Goal: Complete application form

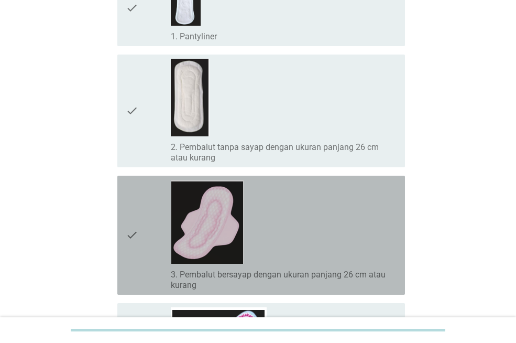
click at [306, 230] on div "check_box_outline_blank 3. Pembalut bersayap dengan ukuran panjang 26 cm atau k…" at bounding box center [284, 235] width 226 height 111
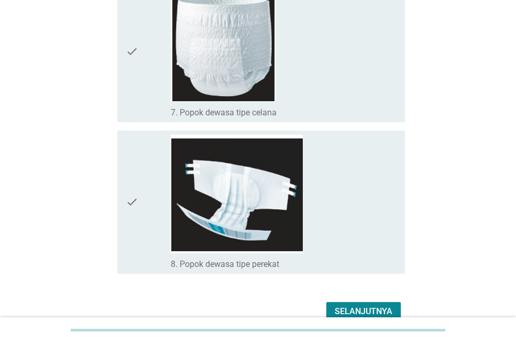
scroll to position [944, 0]
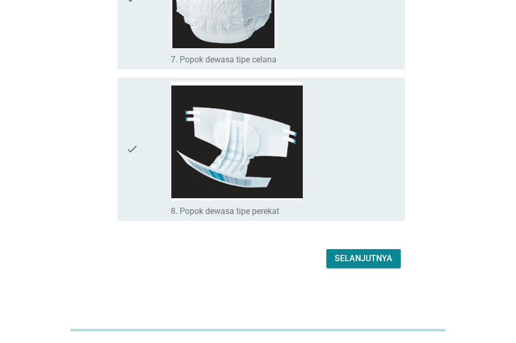
click at [356, 256] on div "Selanjutnya" at bounding box center [364, 258] width 58 height 13
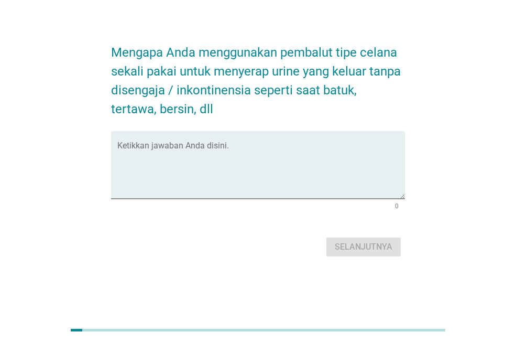
scroll to position [0, 0]
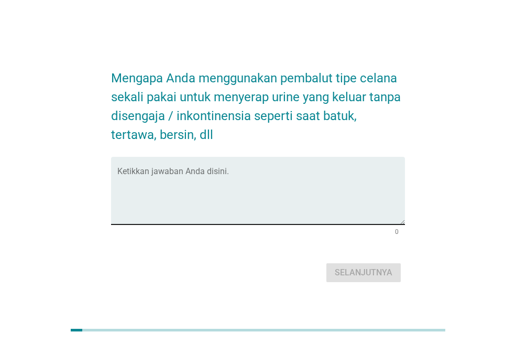
click at [341, 211] on textarea "Ketikkan jawaban Anda disini." at bounding box center [261, 196] width 288 height 55
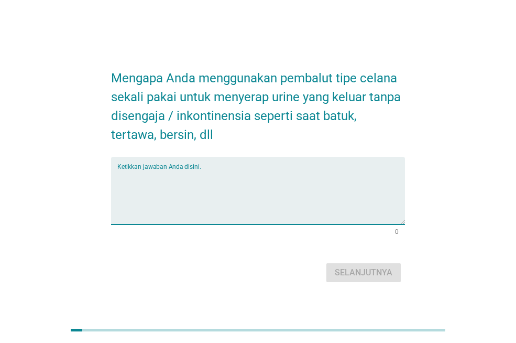
click at [210, 193] on textarea "Ketikkan jawaban Anda disini." at bounding box center [261, 196] width 288 height 55
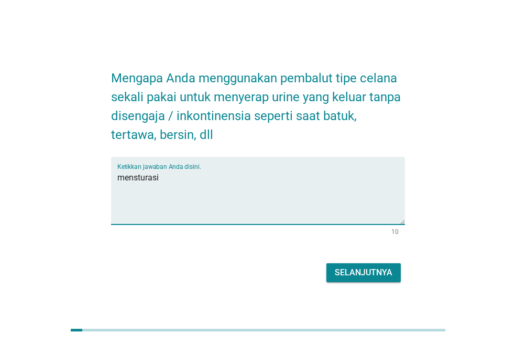
type textarea "mensturasi"
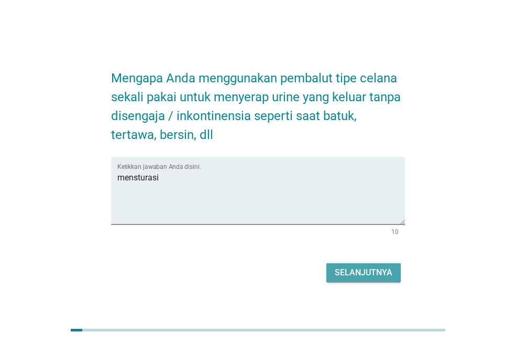
click at [378, 275] on div "Selanjutnya" at bounding box center [364, 272] width 58 height 13
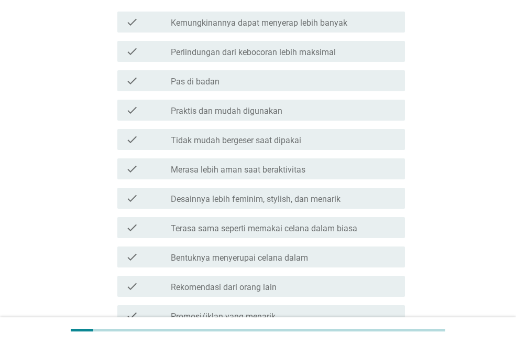
scroll to position [157, 0]
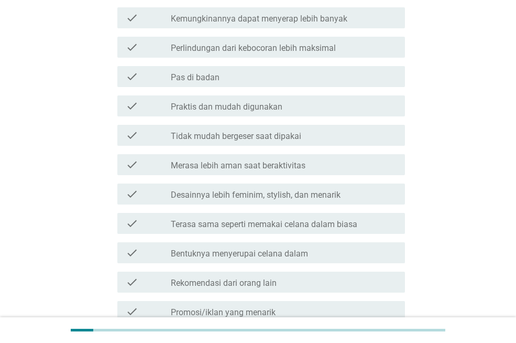
click at [330, 106] on div "check_box_outline_blank Praktis dan mudah digunakan" at bounding box center [284, 106] width 226 height 13
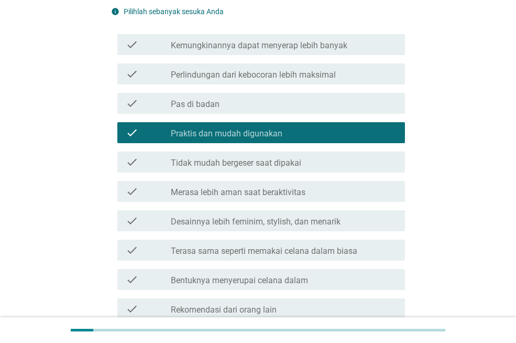
scroll to position [105, 0]
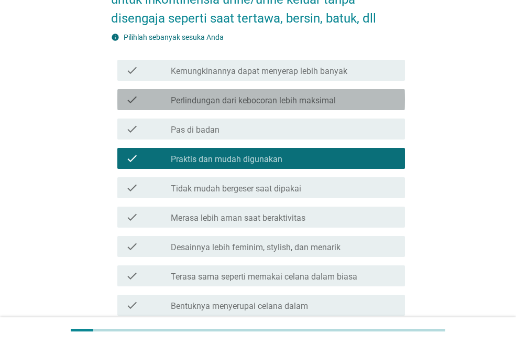
click at [332, 101] on label "Perlindungan dari kebocoran lebih maksimal" at bounding box center [253, 100] width 165 height 10
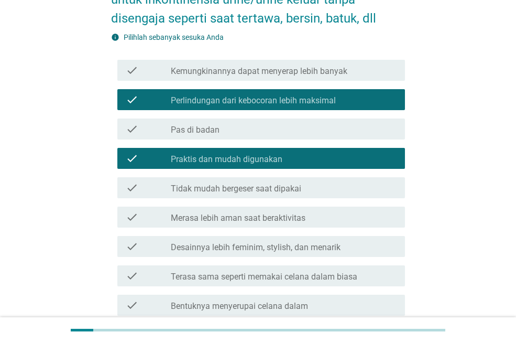
click at [341, 188] on div "check_box_outline_blank Tidak mudah bergeser saat dipakai" at bounding box center [284, 187] width 226 height 13
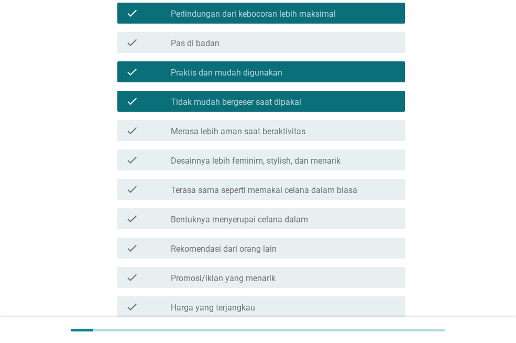
scroll to position [210, 0]
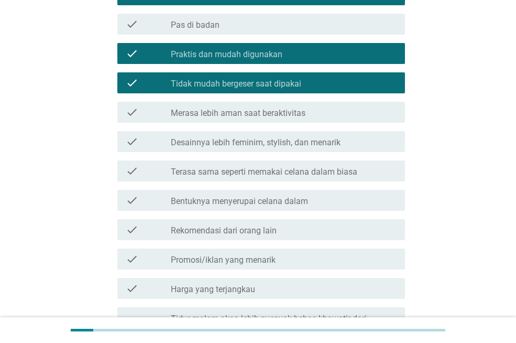
click at [330, 111] on div "check_box_outline_blank Merasa lebih aman saat beraktivitas" at bounding box center [284, 112] width 226 height 13
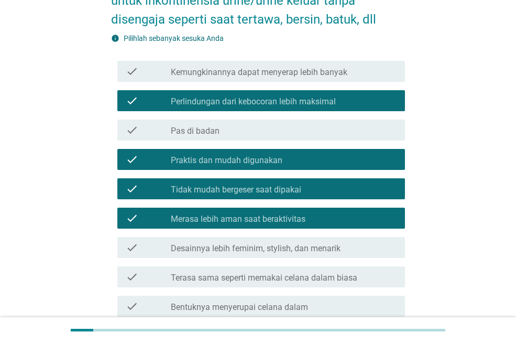
scroll to position [105, 0]
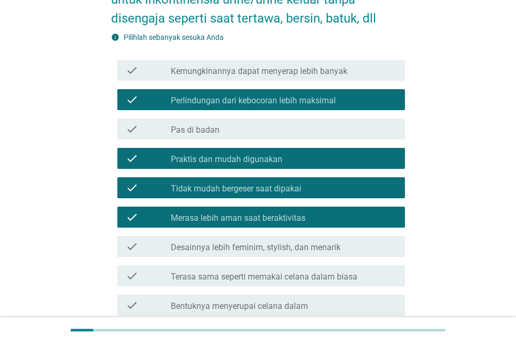
click at [354, 74] on div "check_box_outline_blank Kemungkinannya dapat menyerap lebih banyak" at bounding box center [284, 70] width 226 height 13
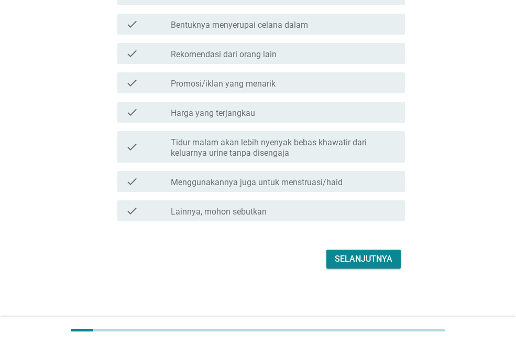
scroll to position [386, 0]
click at [351, 255] on div "Selanjutnya" at bounding box center [364, 258] width 58 height 13
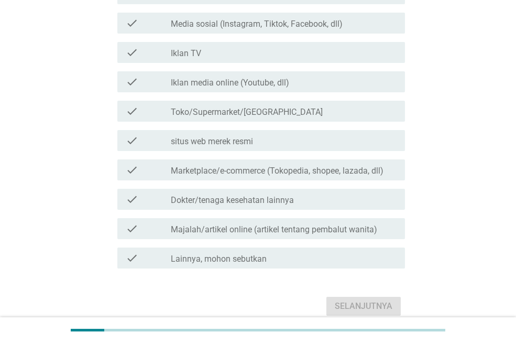
scroll to position [210, 0]
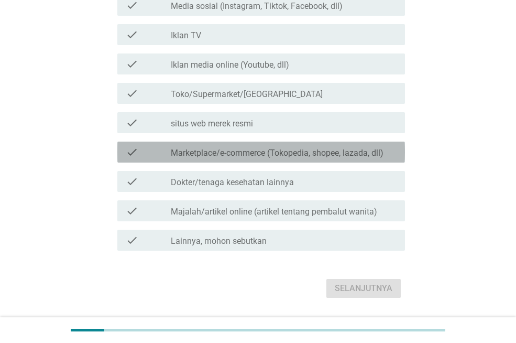
click at [309, 152] on label "Marketplace/e-commerce (Tokopedia, shopee, lazada, dll)" at bounding box center [277, 153] width 213 height 10
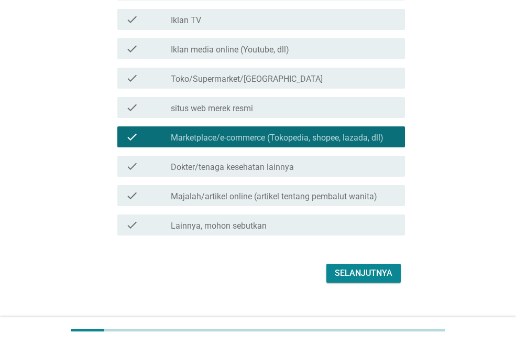
scroll to position [240, 0]
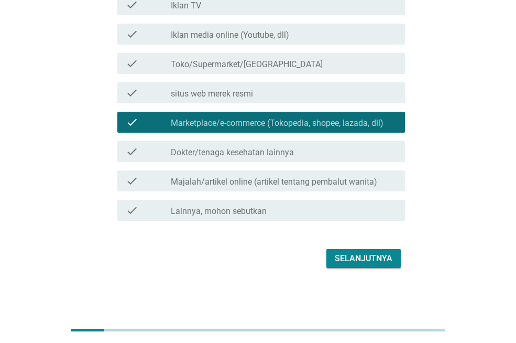
click at [355, 260] on div "Selanjutnya" at bounding box center [364, 258] width 58 height 13
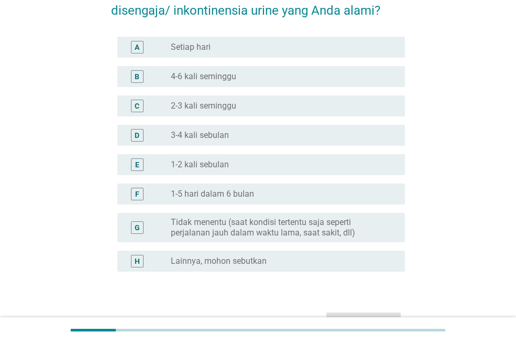
scroll to position [157, 0]
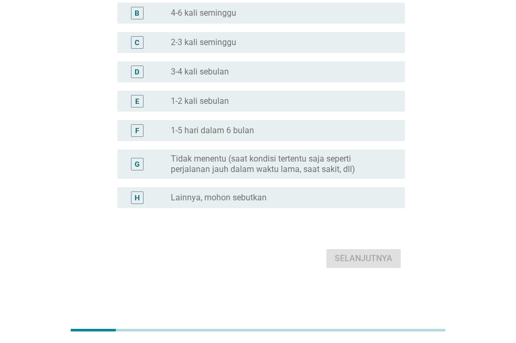
click at [306, 168] on label "Tidak menentu (saat kondisi tertentu saja seperti perjalanan jauh dalam waktu l…" at bounding box center [280, 164] width 218 height 21
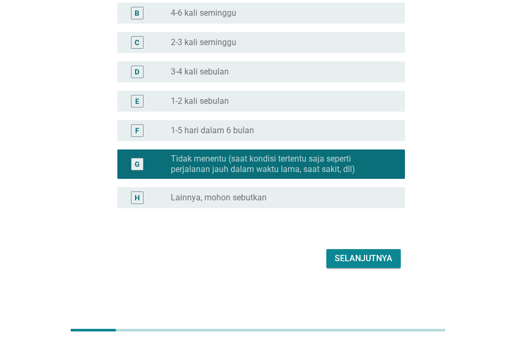
click at [359, 253] on div "Selanjutnya" at bounding box center [364, 258] width 58 height 13
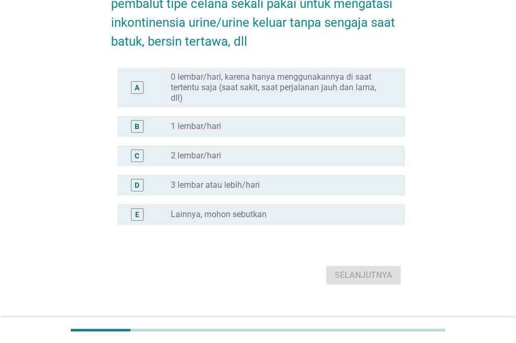
scroll to position [99, 0]
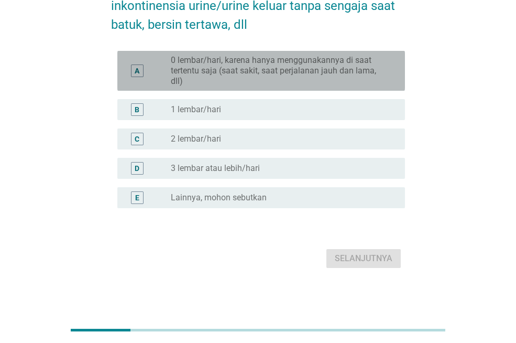
click at [326, 76] on label "0 lembar/hari, karena hanya menggunakannya di saat tertentu saja (saat sakit, s…" at bounding box center [280, 70] width 218 height 31
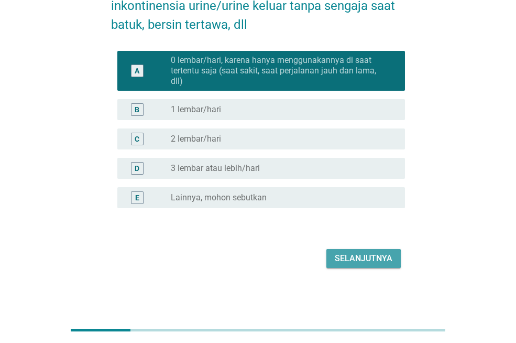
click at [370, 259] on div "Selanjutnya" at bounding box center [364, 258] width 58 height 13
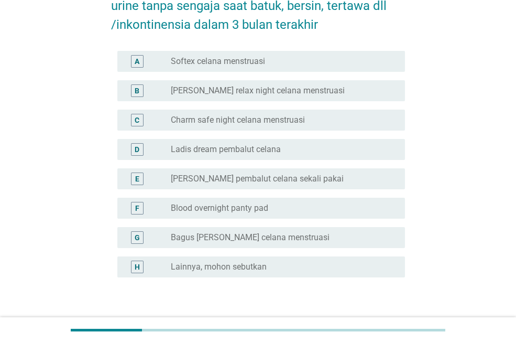
scroll to position [0, 0]
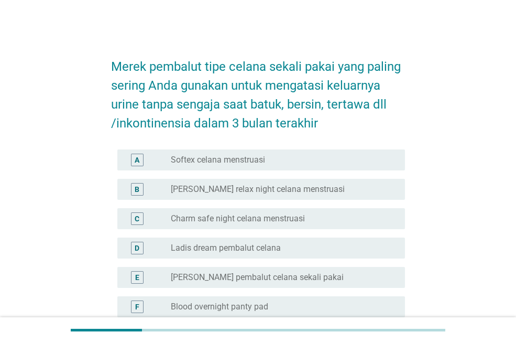
click at [345, 155] on div "radio_button_unchecked Softex celana menstruasi" at bounding box center [280, 160] width 218 height 10
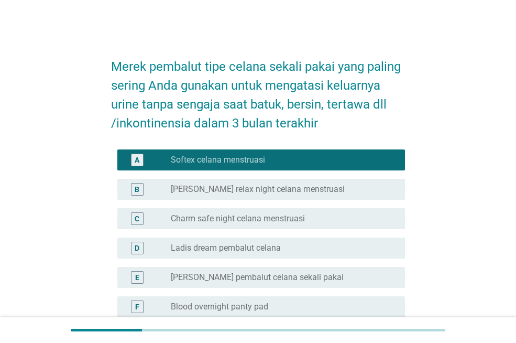
click at [336, 218] on div "radio_button_unchecked Charm safe night celana menstruasi" at bounding box center [280, 218] width 218 height 10
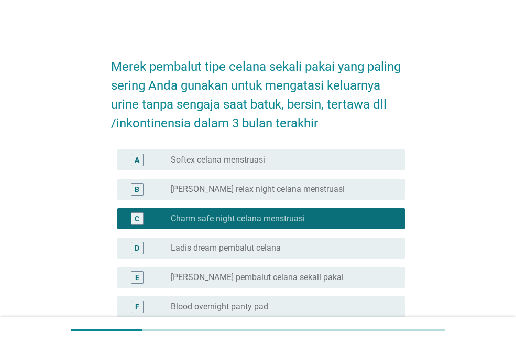
click at [327, 171] on div "A radio_button_unchecked Softex celana menstruasi" at bounding box center [258, 159] width 294 height 29
click at [327, 164] on div "radio_button_unchecked Softex celana menstruasi" at bounding box center [280, 160] width 218 height 10
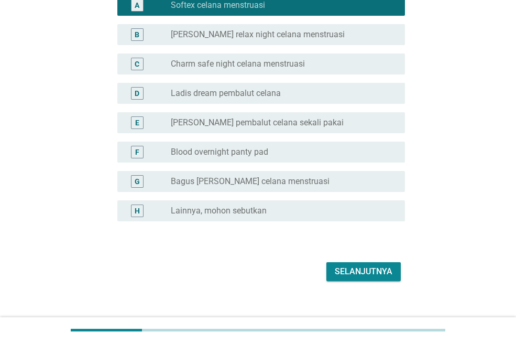
scroll to position [157, 0]
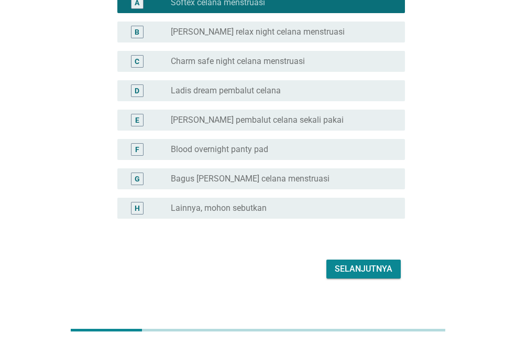
click at [365, 264] on div "Selanjutnya" at bounding box center [364, 269] width 58 height 13
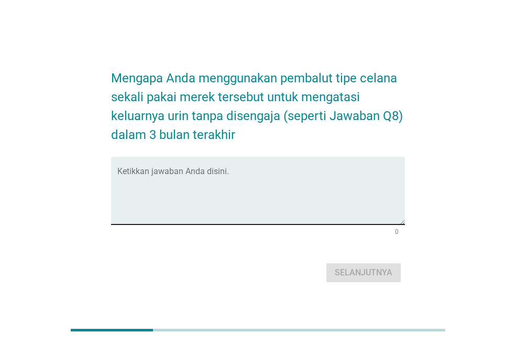
click at [332, 197] on textarea "Ketikkan jawaban Anda disini." at bounding box center [261, 196] width 288 height 55
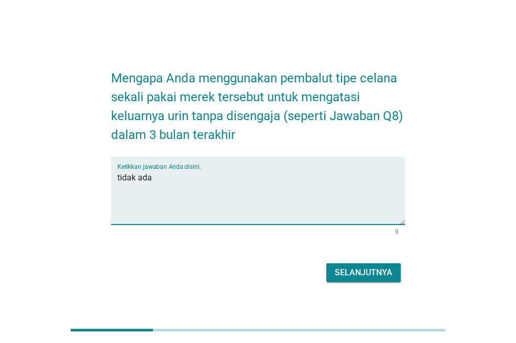
type textarea "tidak ada"
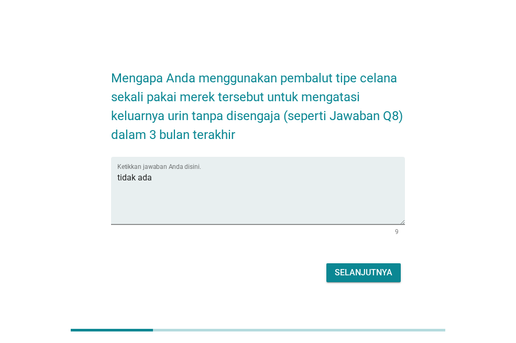
click at [371, 261] on div "Selanjutnya" at bounding box center [258, 272] width 294 height 25
click at [370, 269] on div "Selanjutnya" at bounding box center [364, 272] width 58 height 13
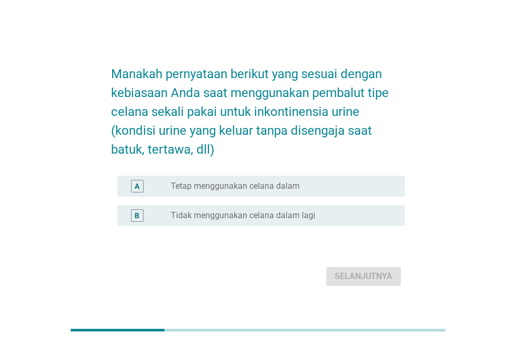
click at [277, 210] on div "radio_button_unchecked Tidak menggunakan celana dalam lagi" at bounding box center [284, 215] width 226 height 13
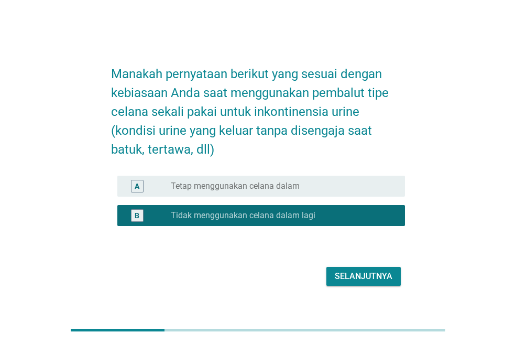
click at [345, 272] on div "Selanjutnya" at bounding box center [364, 276] width 58 height 13
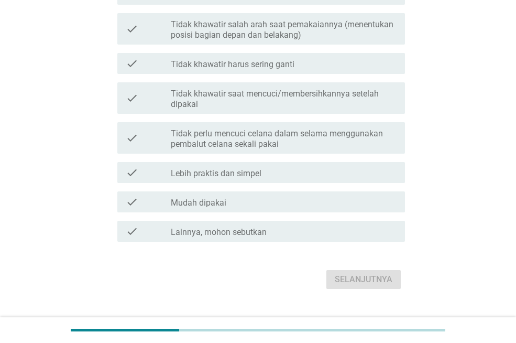
scroll to position [290, 0]
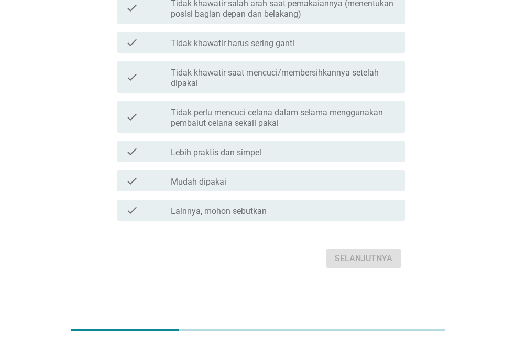
click at [327, 179] on div "check_box_outline_blank Mudah dipakai" at bounding box center [284, 181] width 226 height 13
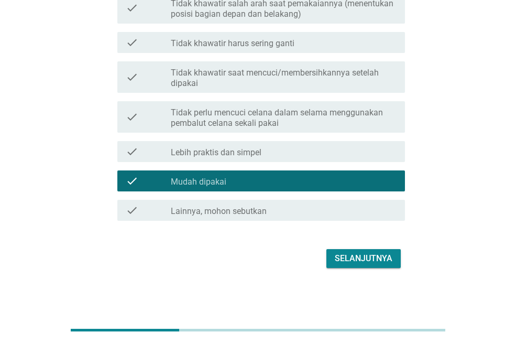
click at [326, 148] on div "check_box_outline_blank Lebih praktis dan simpel" at bounding box center [284, 151] width 226 height 13
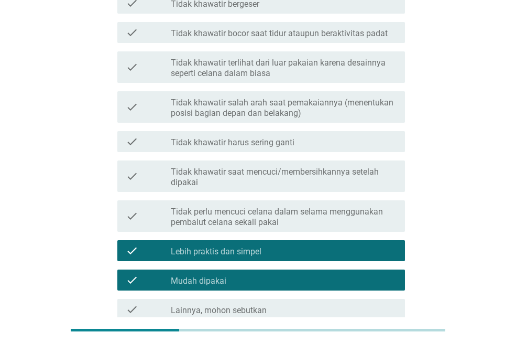
scroll to position [185, 0]
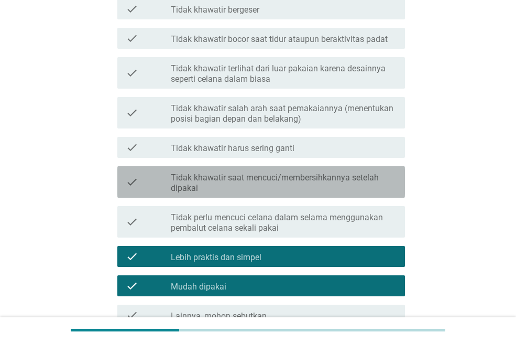
click at [342, 187] on label "Tidak khawatir saat mencuci/membersihkannya setelah dipakai" at bounding box center [284, 182] width 226 height 21
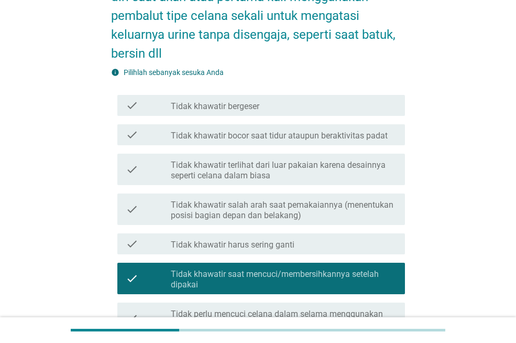
scroll to position [80, 0]
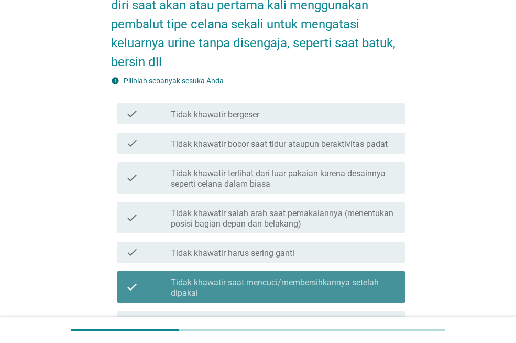
click at [314, 284] on label "Tidak khawatir saat mencuci/membersihkannya setelah dipakai" at bounding box center [284, 287] width 226 height 21
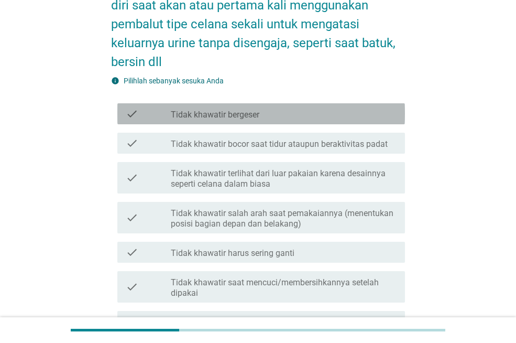
click at [338, 122] on div "check check_box_outline_blank Tidak khawatir bergeser" at bounding box center [261, 113] width 288 height 21
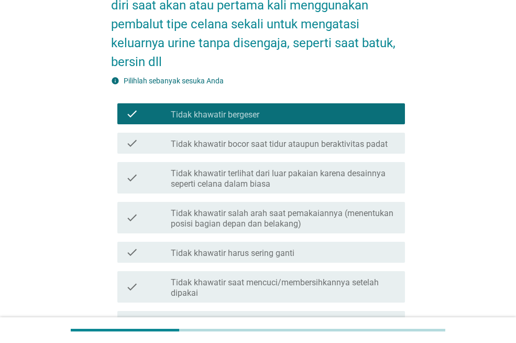
click at [336, 145] on label "Tidak khawatir bocor saat tidur ataupun beraktivitas padat" at bounding box center [279, 144] width 217 height 10
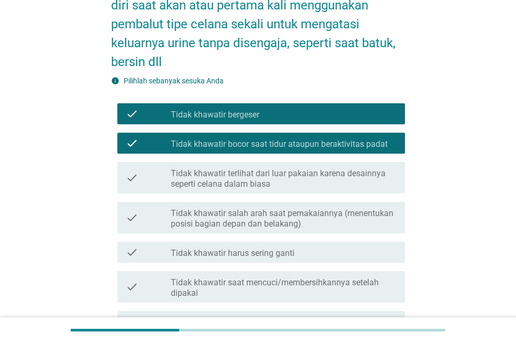
click at [333, 183] on label "Tidak khawatir terlihat dari luar pakaian karena desainnya seperti celana dalam…" at bounding box center [284, 178] width 226 height 21
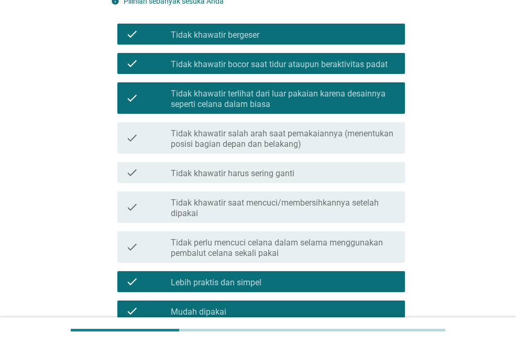
scroll to position [237, 0]
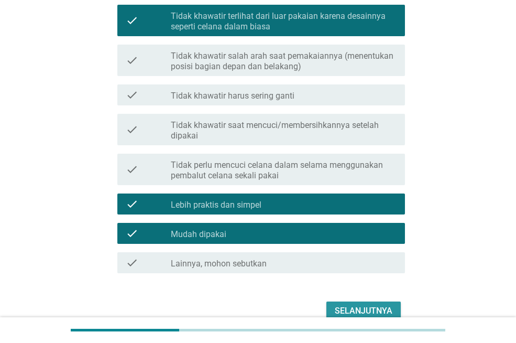
click at [358, 304] on button "Selanjutnya" at bounding box center [364, 310] width 74 height 19
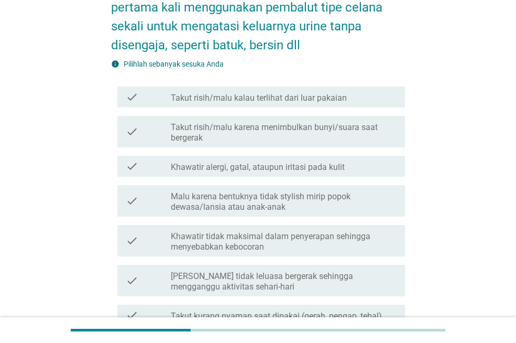
scroll to position [105, 0]
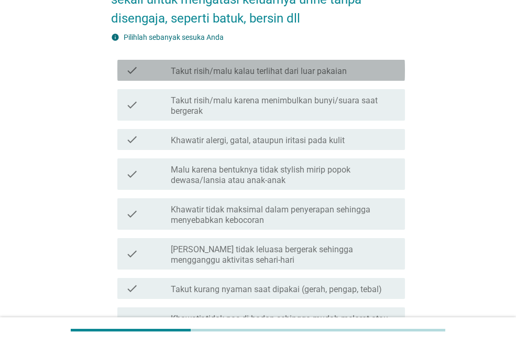
click at [301, 74] on label "Takut risih/malu kalau terlihat dari luar pakaian" at bounding box center [259, 71] width 176 height 10
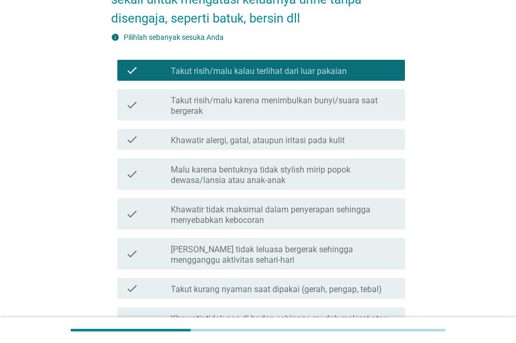
click at [284, 72] on label "Takut risih/malu kalau terlihat dari luar pakaian" at bounding box center [259, 71] width 176 height 10
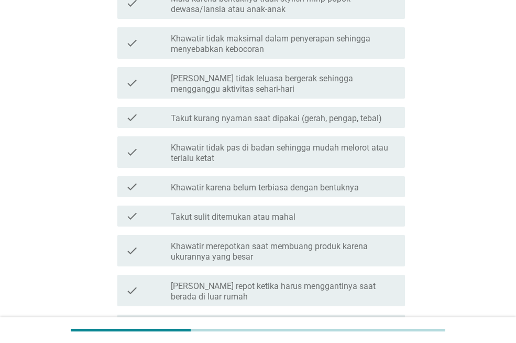
scroll to position [273, 0]
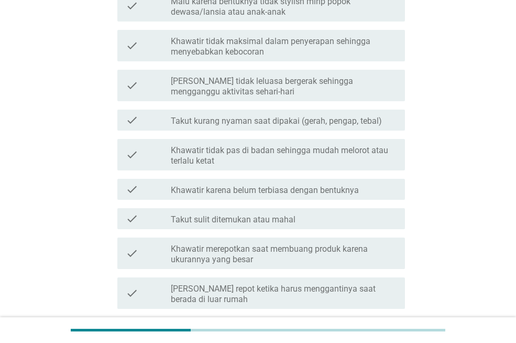
click at [319, 190] on label "Khawatir karena belum terbiasa dengan bentuknya" at bounding box center [265, 190] width 188 height 10
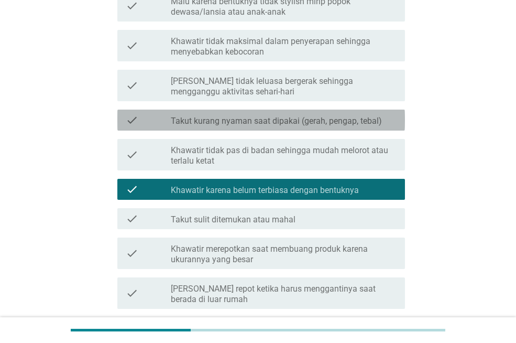
click at [300, 123] on label "Takut kurang nyaman saat dipakai (gerah, pengap, tebal)" at bounding box center [276, 121] width 211 height 10
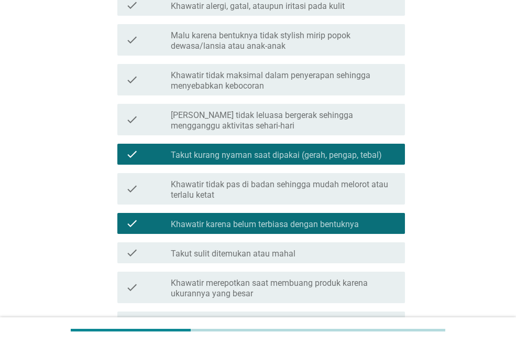
scroll to position [221, 0]
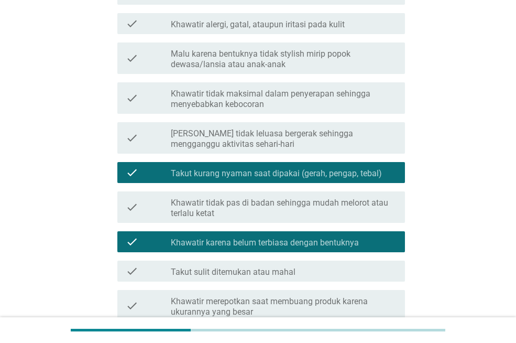
click at [306, 139] on label "[PERSON_NAME] tidak leluasa bergerak sehingga mengganggu aktivitas sehari-hari" at bounding box center [284, 138] width 226 height 21
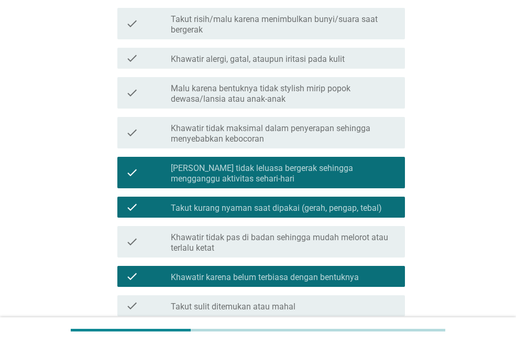
scroll to position [116, 0]
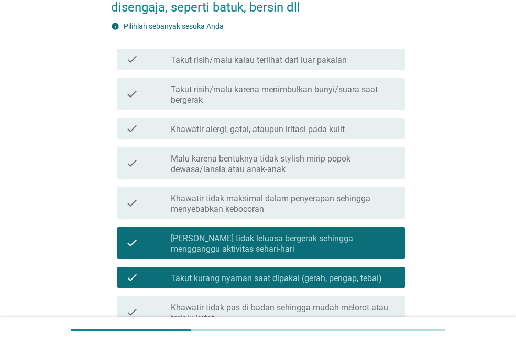
click at [300, 134] on label "Khawatir alergi, gatal, ataupun iritasi pada kulit" at bounding box center [258, 129] width 174 height 10
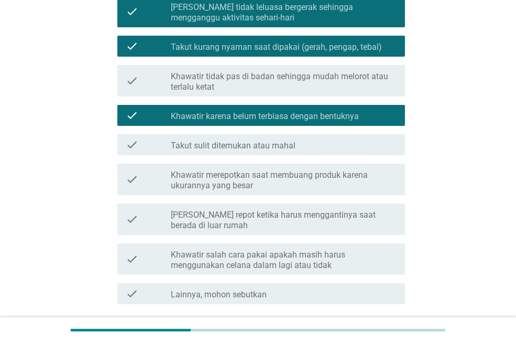
scroll to position [430, 0]
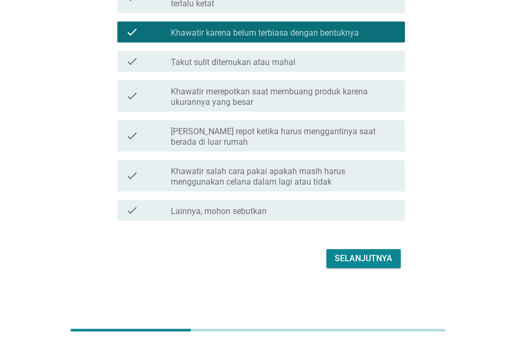
click at [371, 259] on div "Selanjutnya" at bounding box center [364, 258] width 58 height 13
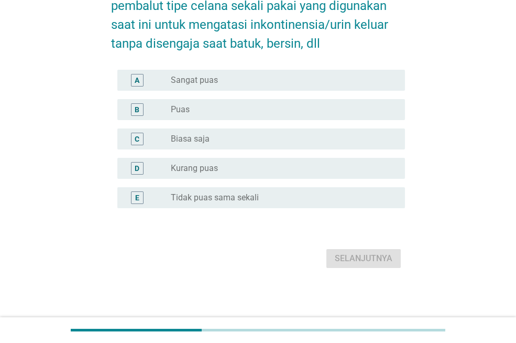
scroll to position [0, 0]
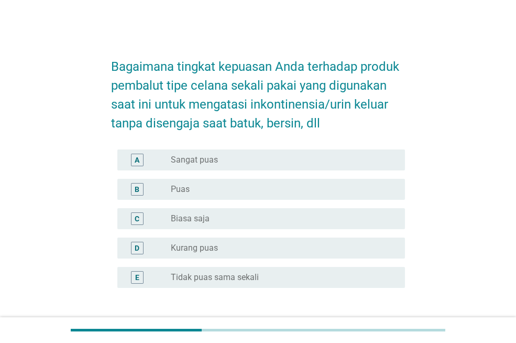
click at [282, 215] on div "radio_button_unchecked Biasa saja" at bounding box center [280, 218] width 218 height 10
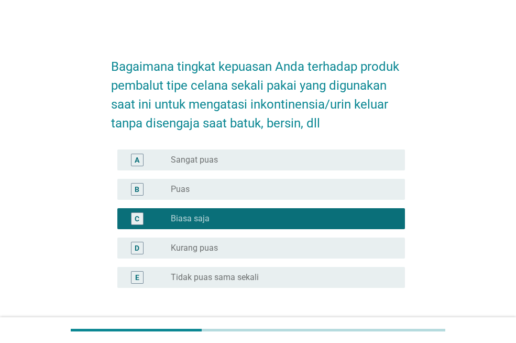
scroll to position [80, 0]
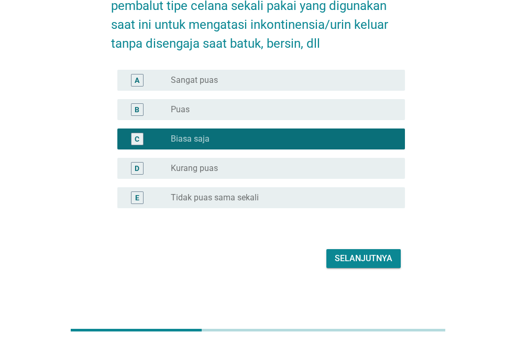
click at [359, 260] on div "Selanjutnya" at bounding box center [364, 258] width 58 height 13
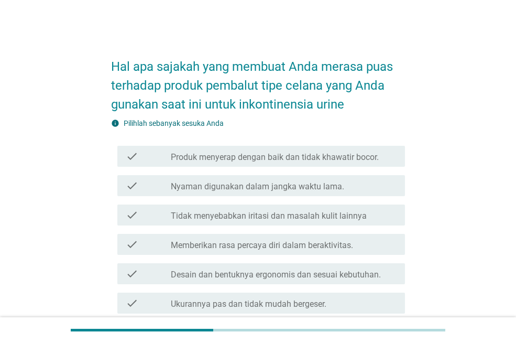
scroll to position [52, 0]
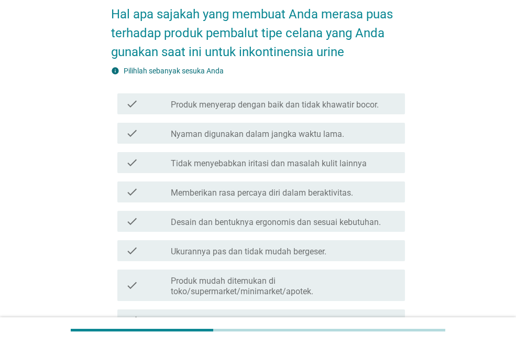
click at [307, 130] on label "Nyaman digunakan dalam jangka waktu lama." at bounding box center [258, 134] width 174 height 10
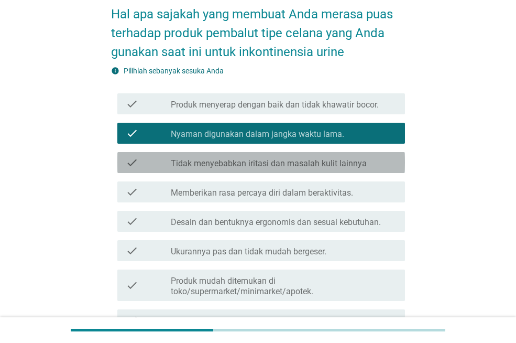
click at [324, 166] on label "Tidak menyebabkan iritasi dan masalah kulit lainnya" at bounding box center [269, 163] width 196 height 10
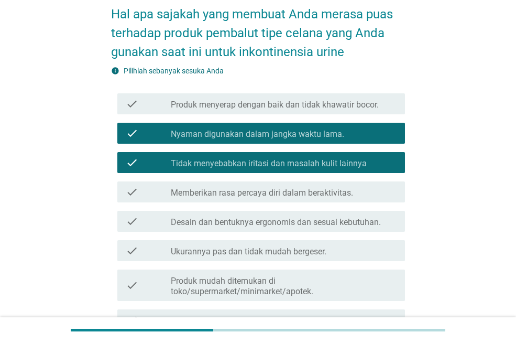
scroll to position [105, 0]
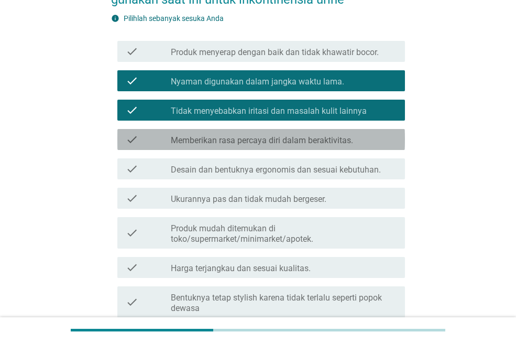
click at [310, 148] on div "check check_box_outline_blank Memberikan rasa percaya diri dalam beraktivitas." at bounding box center [261, 139] width 288 height 21
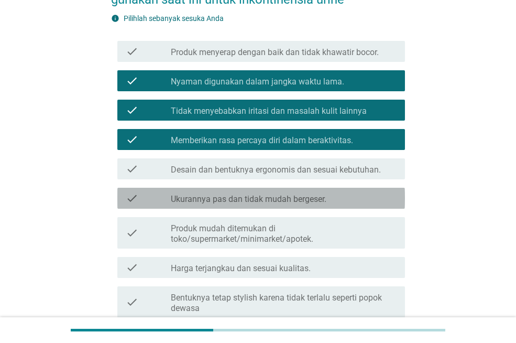
click at [305, 193] on div "check_box_outline_blank Ukurannya pas dan tidak mudah bergeser." at bounding box center [284, 198] width 226 height 13
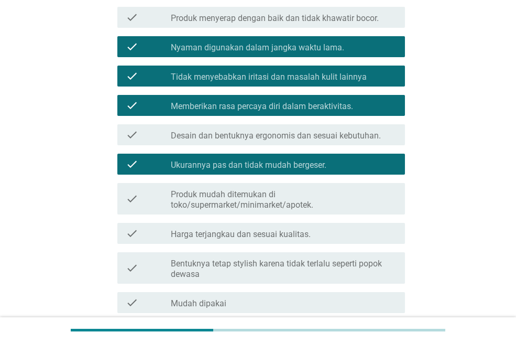
scroll to position [157, 0]
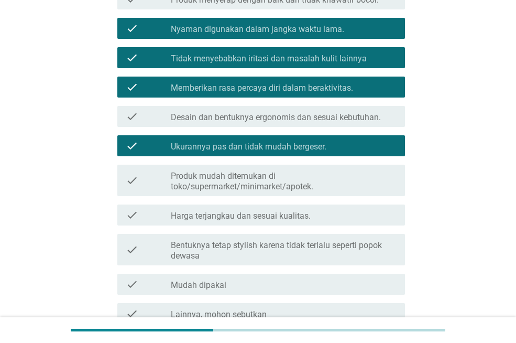
click at [302, 185] on label "Produk mudah ditemukan di toko/supermarket/minimarket/apotek." at bounding box center [284, 181] width 226 height 21
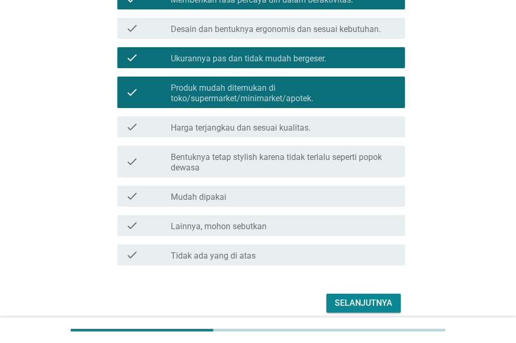
scroll to position [262, 0]
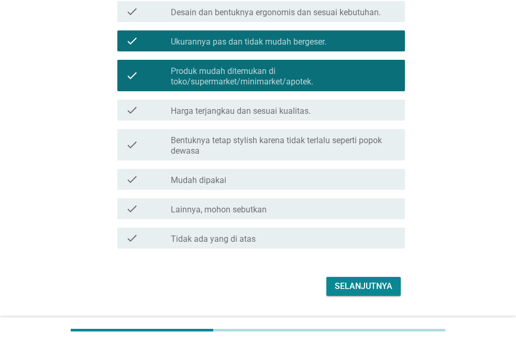
click at [303, 107] on label "Harga terjangkau dan sesuai kualitas." at bounding box center [241, 111] width 140 height 10
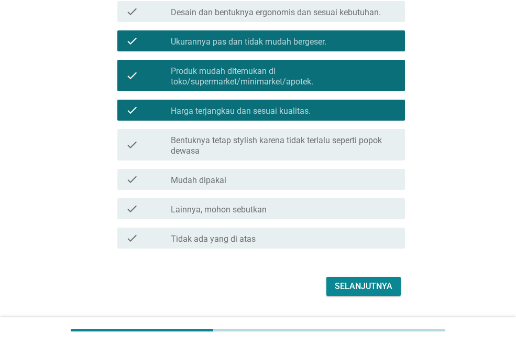
click at [315, 173] on div "check_box_outline_blank Mudah dipakai" at bounding box center [284, 179] width 226 height 13
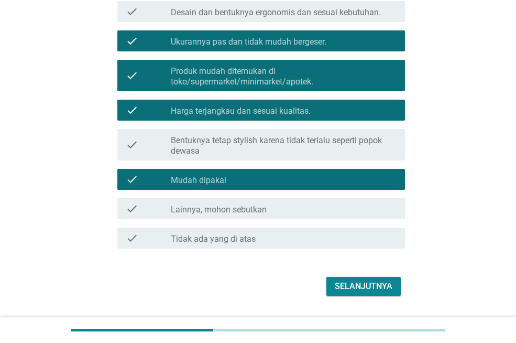
click at [335, 282] on div "Selanjutnya" at bounding box center [364, 286] width 58 height 13
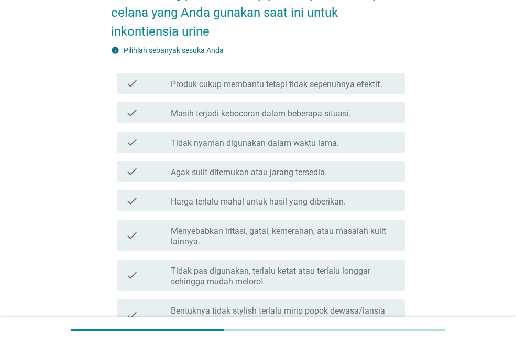
scroll to position [105, 0]
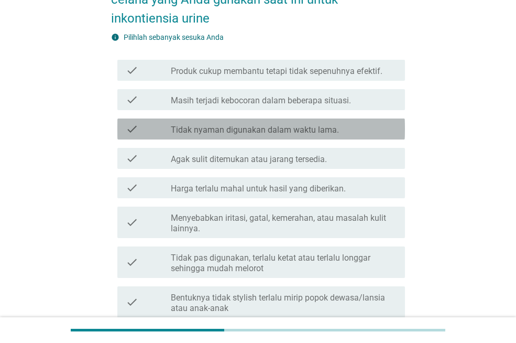
click at [285, 132] on label "Tidak nyaman digunakan dalam waktu lama." at bounding box center [255, 130] width 168 height 10
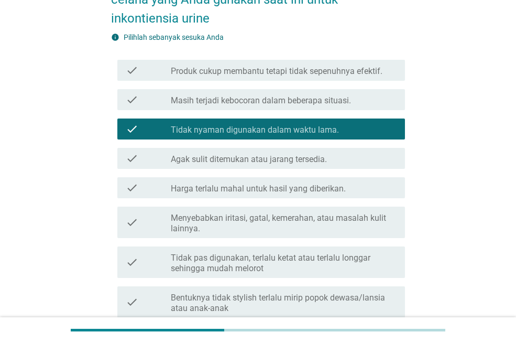
click at [280, 161] on label "Agak sulit ditemukan atau jarang tersedia." at bounding box center [249, 159] width 156 height 10
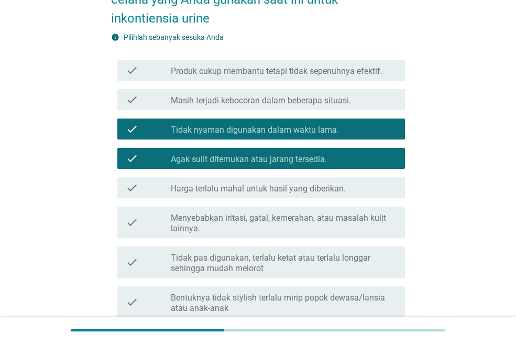
click at [277, 189] on label "Harga terlalu mahal untuk hasil yang diberikan." at bounding box center [258, 188] width 175 height 10
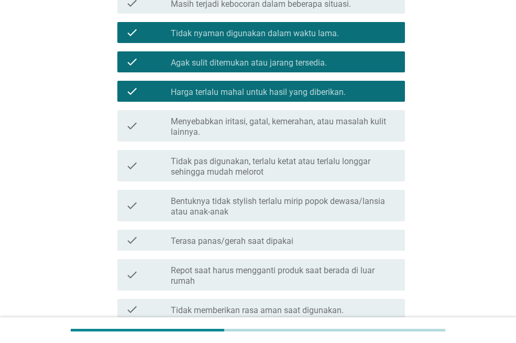
scroll to position [210, 0]
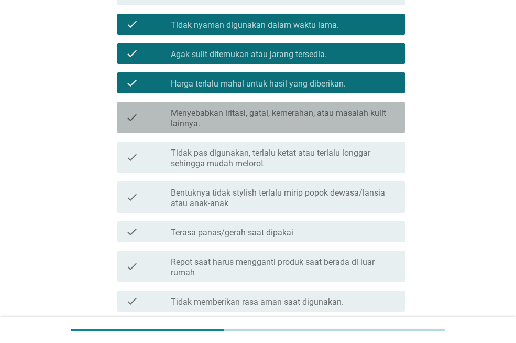
click at [265, 123] on label "Menyebabkan iritasi, gatal, kemerahan, atau masalah kulit lainnya." at bounding box center [284, 118] width 226 height 21
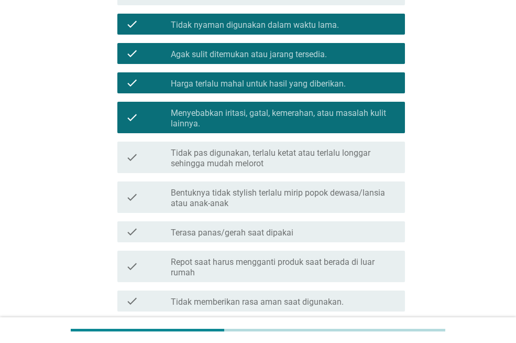
scroll to position [262, 0]
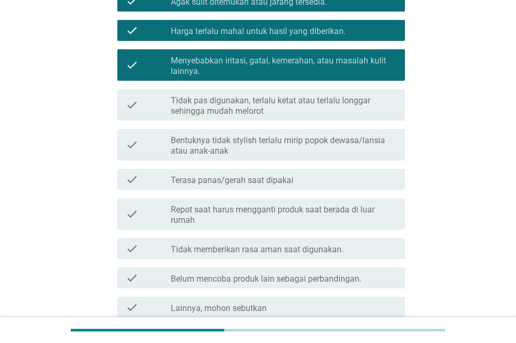
click at [272, 177] on label "Terasa panas/gerah saat dipakai" at bounding box center [232, 180] width 123 height 10
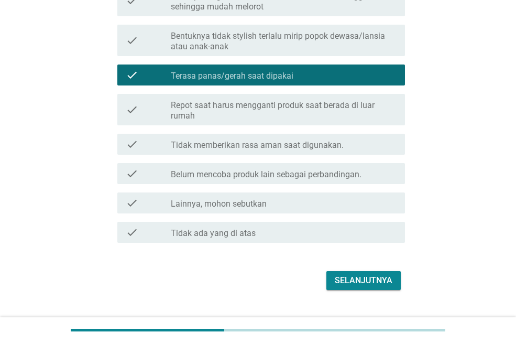
scroll to position [367, 0]
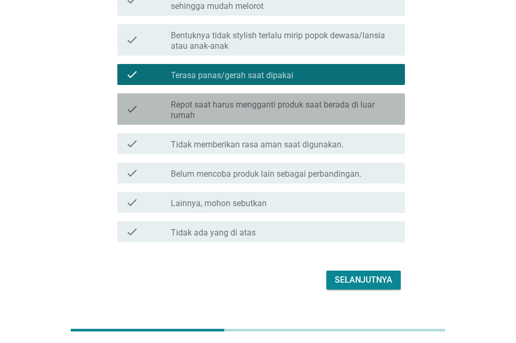
click at [263, 105] on label "Repot saat harus mengganti produk saat berada di luar rumah" at bounding box center [284, 110] width 226 height 21
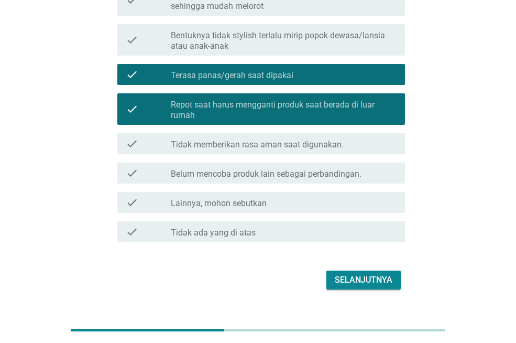
click at [345, 277] on div "Selanjutnya" at bounding box center [364, 280] width 58 height 13
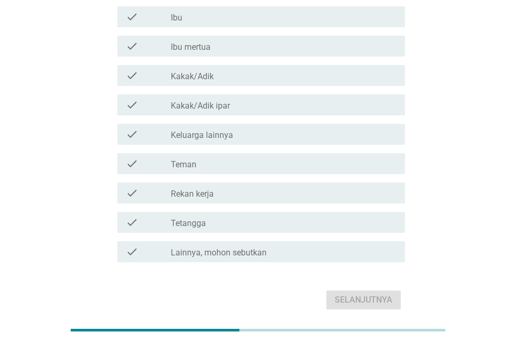
scroll to position [124, 0]
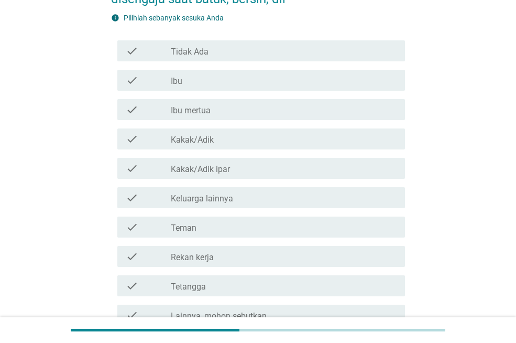
click at [298, 52] on div "check_box_outline_blank Tidak Ada" at bounding box center [284, 51] width 226 height 13
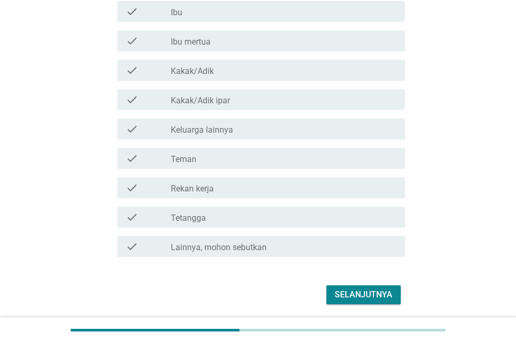
scroll to position [229, 0]
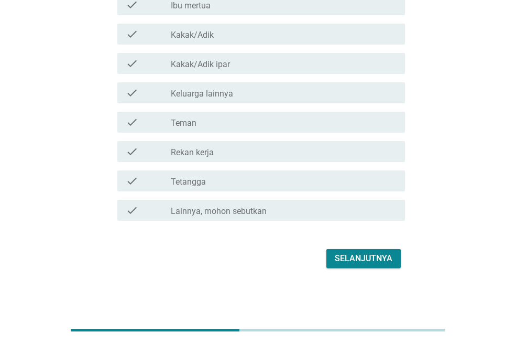
click at [360, 259] on div "Selanjutnya" at bounding box center [364, 258] width 58 height 13
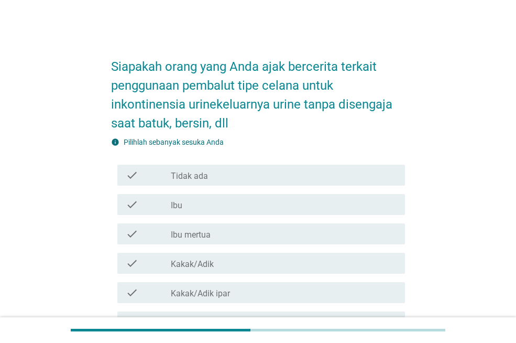
click at [315, 163] on div "check check_box_outline_blank Tidak ada" at bounding box center [258, 174] width 294 height 29
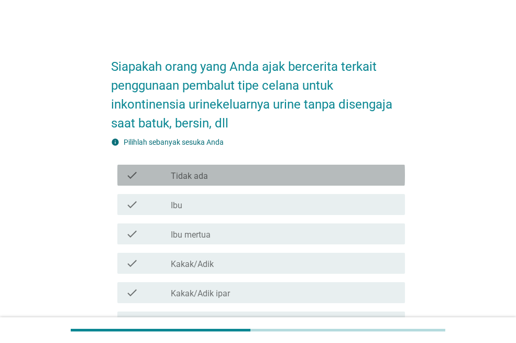
click at [306, 177] on div "check_box_outline_blank Tidak ada" at bounding box center [284, 175] width 226 height 13
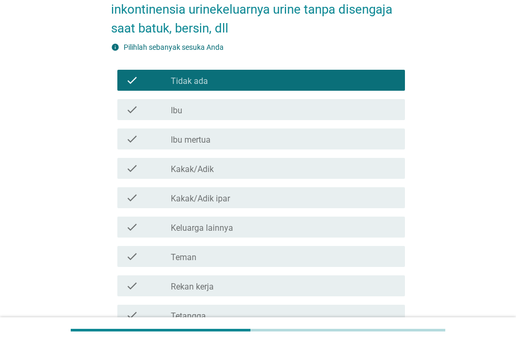
scroll to position [229, 0]
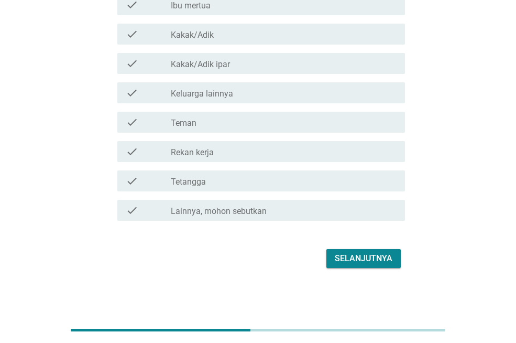
click at [363, 253] on div "Selanjutnya" at bounding box center [364, 258] width 58 height 13
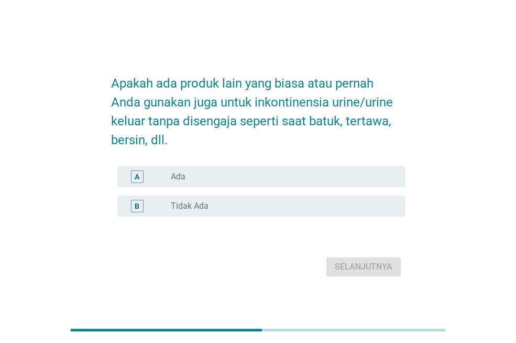
click at [280, 202] on div "radio_button_unchecked Tidak Ada" at bounding box center [280, 206] width 218 height 10
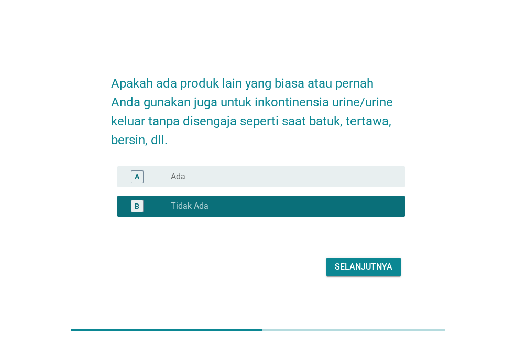
click at [352, 267] on div "Selanjutnya" at bounding box center [364, 267] width 58 height 13
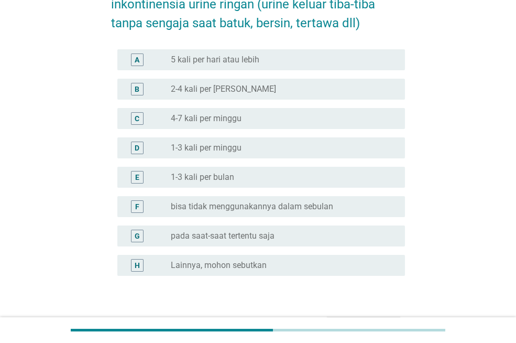
scroll to position [105, 0]
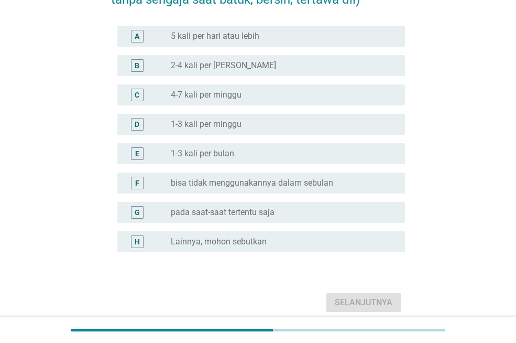
click at [294, 185] on label "bisa tidak menggunakannya dalam sebulan" at bounding box center [252, 183] width 162 height 10
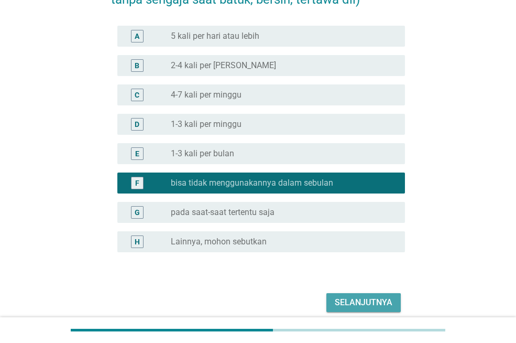
click at [359, 299] on div "Selanjutnya" at bounding box center [364, 302] width 58 height 13
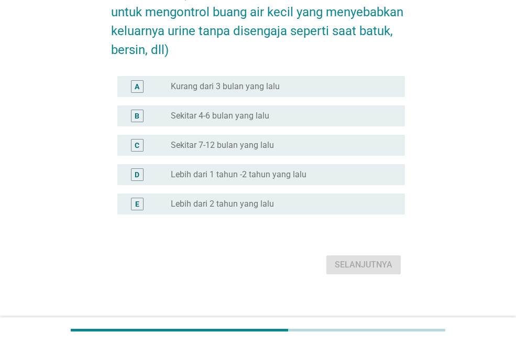
scroll to position [99, 0]
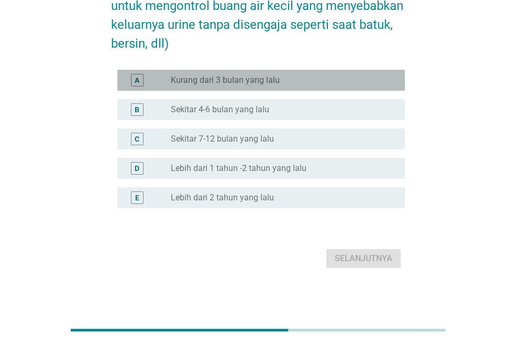
click at [321, 84] on div "radio_button_unchecked Kurang dari 3 bulan yang lalu" at bounding box center [280, 80] width 218 height 10
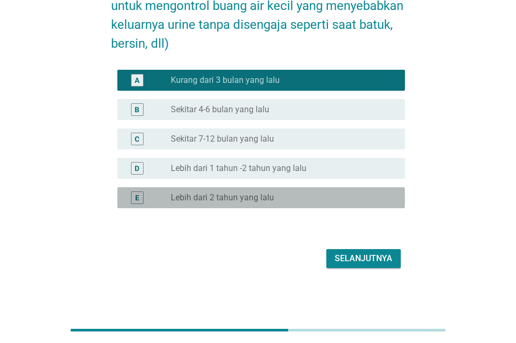
click at [321, 188] on div "E radio_button_unchecked Lebih dari 2 tahun yang lalu" at bounding box center [261, 197] width 288 height 21
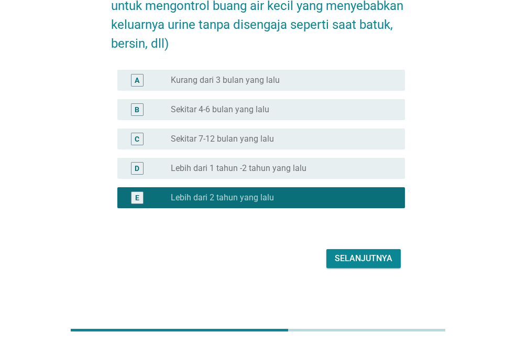
click at [346, 246] on div "Selanjutnya" at bounding box center [258, 258] width 294 height 25
click at [357, 260] on div "Selanjutnya" at bounding box center [364, 258] width 58 height 13
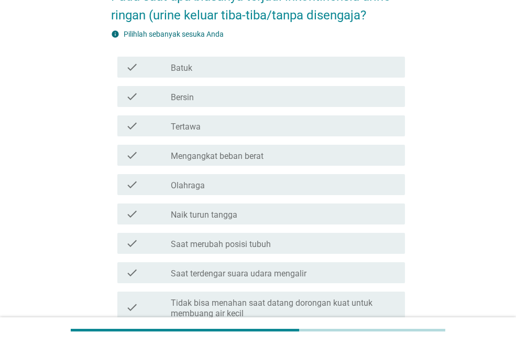
scroll to position [52, 0]
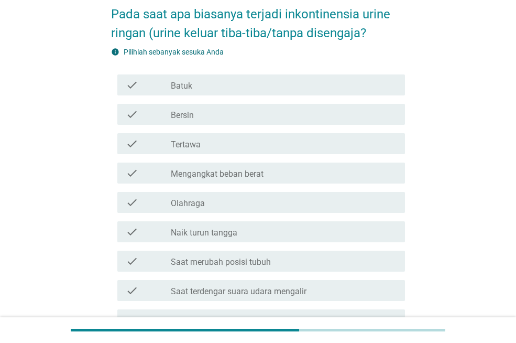
click at [316, 81] on div "check_box_outline_blank Batuk" at bounding box center [284, 85] width 226 height 13
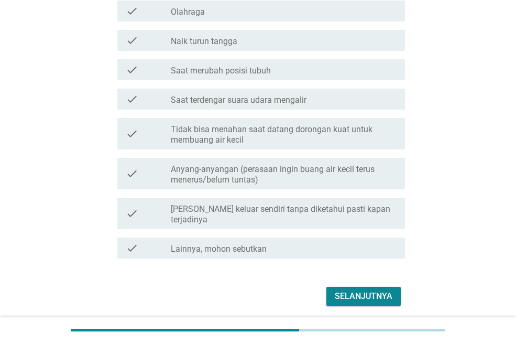
scroll to position [262, 0]
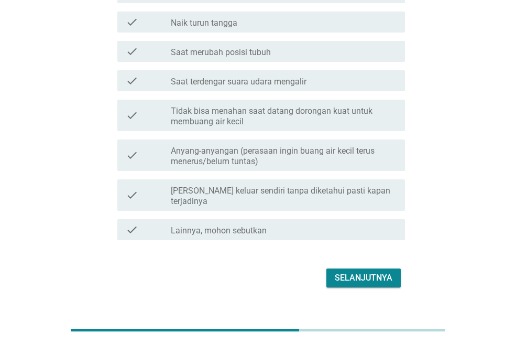
click at [356, 265] on div "Selanjutnya" at bounding box center [258, 277] width 294 height 25
click at [354, 272] on div "Selanjutnya" at bounding box center [364, 278] width 58 height 13
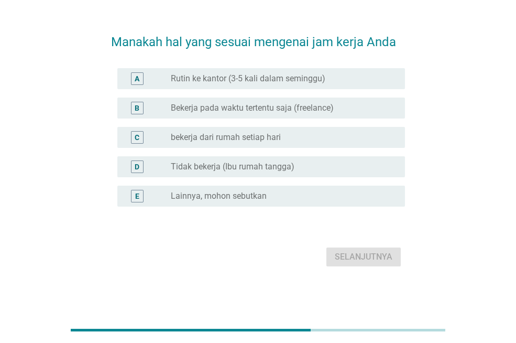
scroll to position [0, 0]
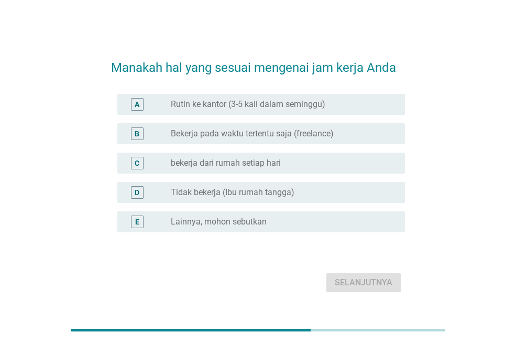
click at [319, 106] on label "Rutin ke kantor (3-5 kali dalam seminggu)" at bounding box center [248, 104] width 155 height 10
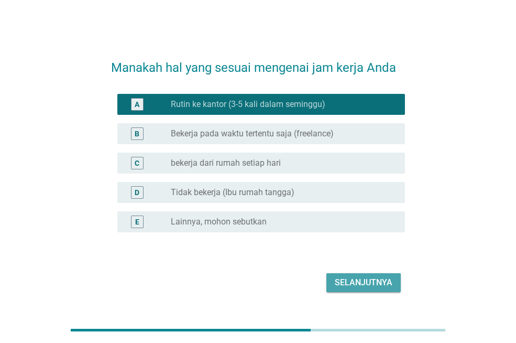
click at [361, 279] on div "Selanjutnya" at bounding box center [364, 282] width 58 height 13
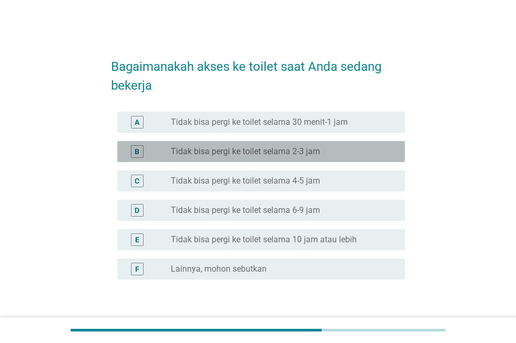
click at [317, 154] on label "Tidak bisa pergi ke toilet selama 2-3 jam" at bounding box center [245, 151] width 149 height 10
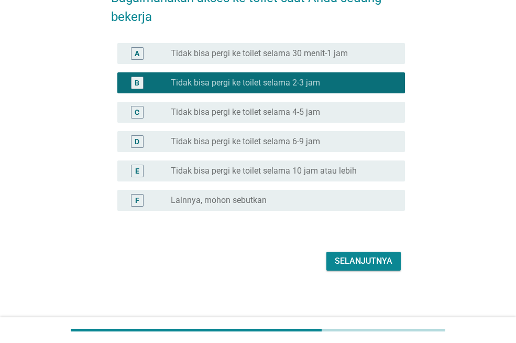
scroll to position [71, 0]
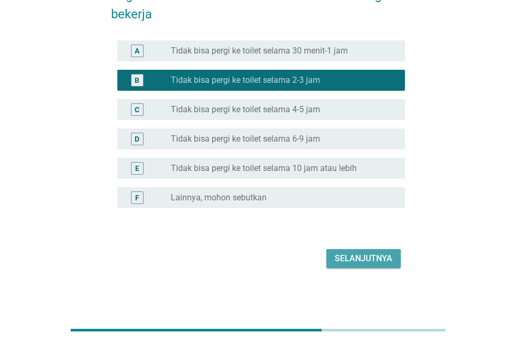
click at [354, 257] on div "Selanjutnya" at bounding box center [364, 258] width 58 height 13
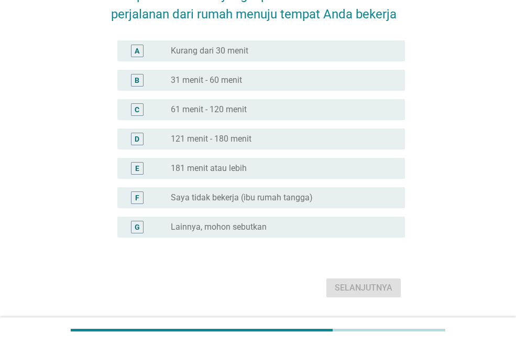
scroll to position [0, 0]
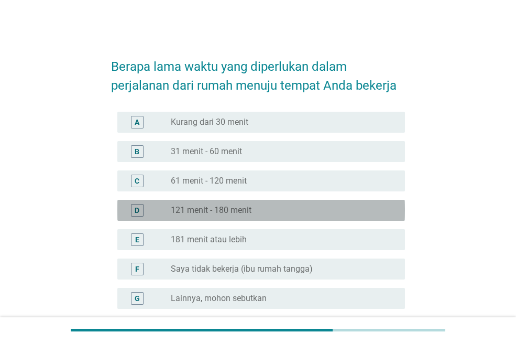
click at [266, 213] on div "radio_button_unchecked 121 menit - 180 menit" at bounding box center [280, 210] width 218 height 10
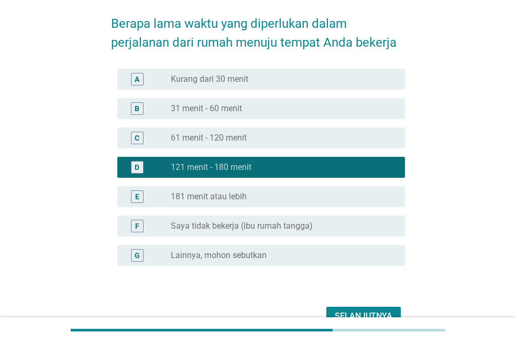
scroll to position [101, 0]
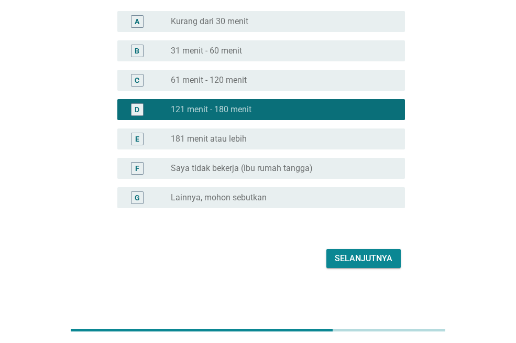
click at [345, 258] on div "Selanjutnya" at bounding box center [364, 258] width 58 height 13
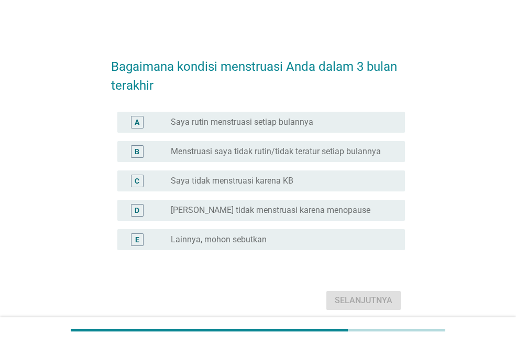
click at [295, 210] on label "[PERSON_NAME] tidak menstruasi karena menopause" at bounding box center [271, 210] width 200 height 10
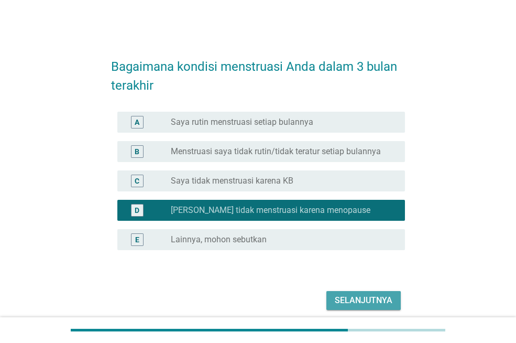
click at [353, 300] on div "Selanjutnya" at bounding box center [364, 300] width 58 height 13
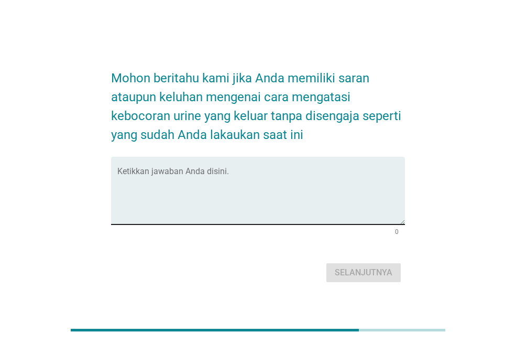
click at [278, 192] on textarea "Ketikkan jawaban Anda disini." at bounding box center [261, 196] width 288 height 55
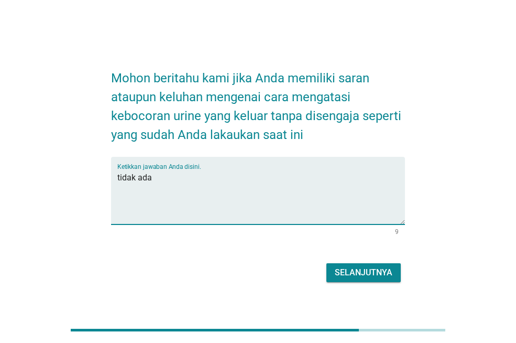
type textarea "tidak ada"
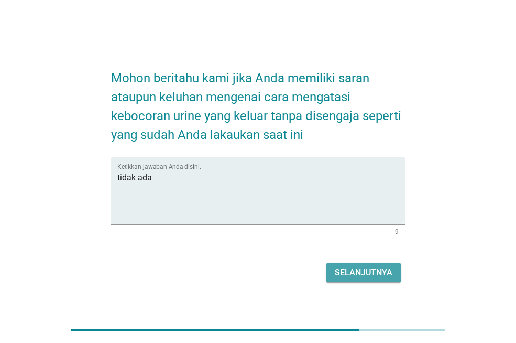
click at [366, 279] on button "Selanjutnya" at bounding box center [364, 272] width 74 height 19
